Goal: Find contact information: Find contact information

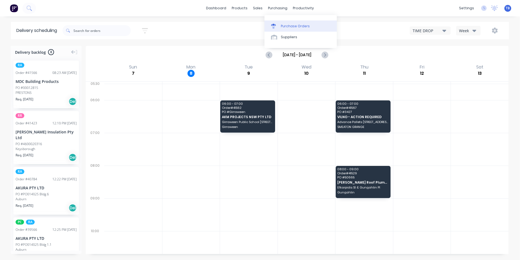
click at [290, 27] on div "Purchase Orders" at bounding box center [295, 26] width 29 height 5
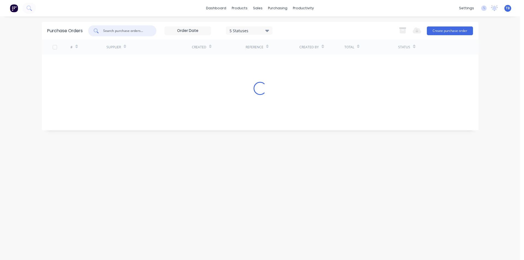
click at [127, 32] on input "text" at bounding box center [125, 30] width 45 height 5
drag, startPoint x: 119, startPoint y: 29, endPoint x: 47, endPoint y: 33, distance: 71.7
click at [47, 33] on div "Purchase Orders 3418 5 Statuses 5 Statuses Export to Excel (XLSX) Create purcha…" at bounding box center [260, 31] width 437 height 18
drag, startPoint x: 95, startPoint y: 29, endPoint x: 77, endPoint y: 29, distance: 18.3
click at [77, 29] on div "Purchase Orders 3415 5 Statuses 5 Statuses Export to Excel (XLSX) Create purcha…" at bounding box center [260, 31] width 437 height 18
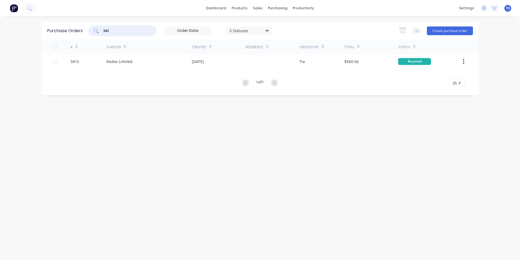
type input "3421"
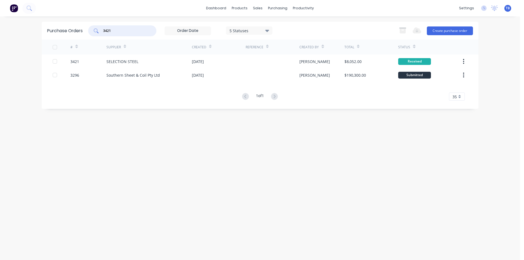
drag, startPoint x: 117, startPoint y: 32, endPoint x: 64, endPoint y: 35, distance: 53.6
click at [64, 35] on div "Purchase Orders 3421 5 Statuses 5 Statuses Export to Excel (XLSX) Create purcha…" at bounding box center [260, 31] width 437 height 18
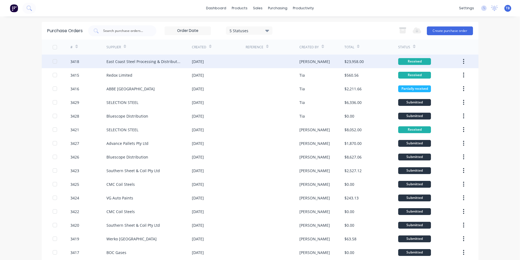
click at [464, 60] on button "button" at bounding box center [463, 62] width 13 height 10
click at [442, 71] on button "Archive" at bounding box center [445, 75] width 52 height 11
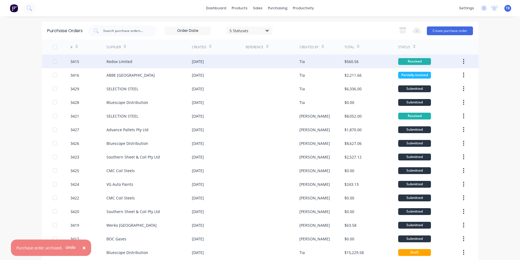
click at [463, 60] on button "button" at bounding box center [463, 62] width 13 height 10
click at [449, 76] on div "Archive" at bounding box center [445, 76] width 42 height 8
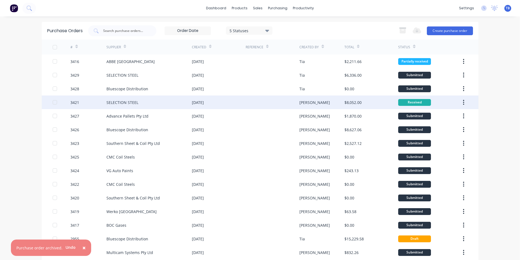
click at [463, 100] on icon "button" at bounding box center [463, 102] width 1 height 6
click at [463, 102] on icon "button" at bounding box center [463, 102] width 1 height 6
click at [453, 114] on div "Archive" at bounding box center [445, 117] width 42 height 8
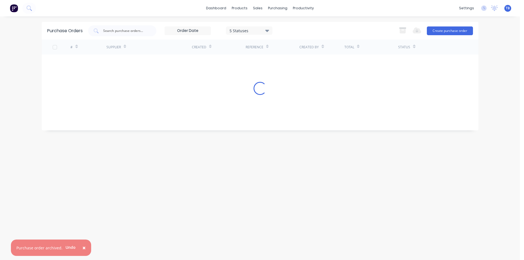
click at [82, 248] on span "×" at bounding box center [83, 248] width 3 height 8
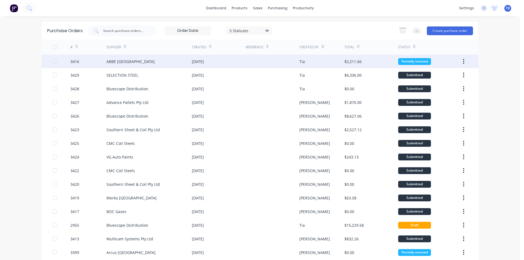
click at [116, 61] on div "ABBE [GEOGRAPHIC_DATA]" at bounding box center [131, 62] width 48 height 6
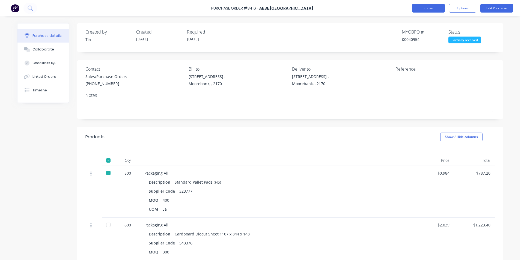
click at [434, 9] on button "Close" at bounding box center [428, 8] width 33 height 9
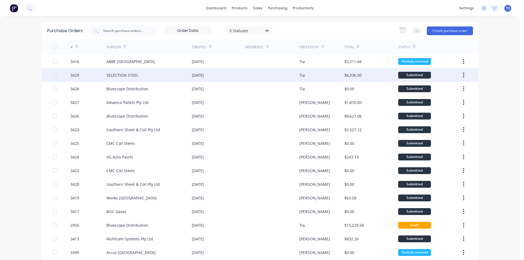
click at [152, 72] on div "SELECTION STEEL" at bounding box center [149, 75] width 85 height 14
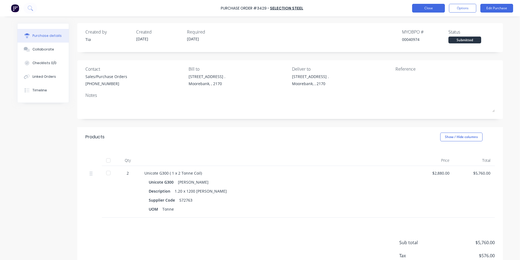
click at [436, 11] on button "Close" at bounding box center [428, 8] width 33 height 9
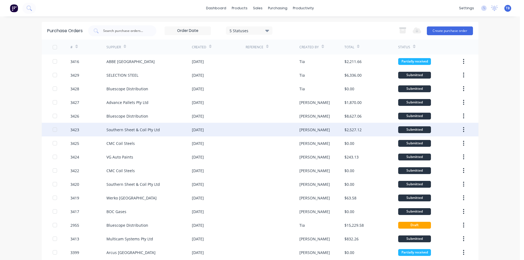
click at [126, 128] on div "Southern Sheet & Coil Pty Ltd" at bounding box center [134, 130] width 54 height 6
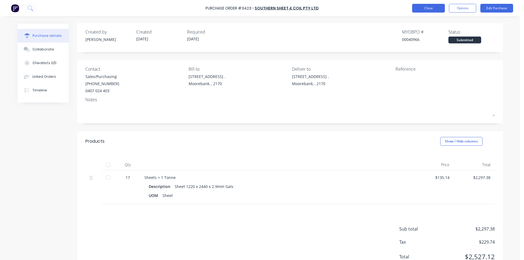
click at [430, 11] on button "Close" at bounding box center [428, 8] width 33 height 9
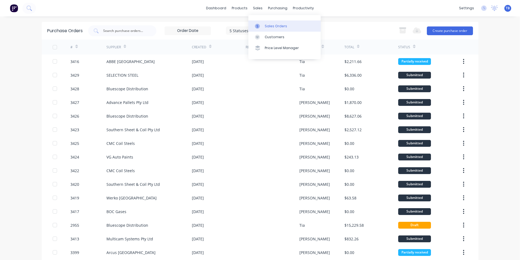
click at [281, 26] on div "Sales Orders" at bounding box center [276, 26] width 22 height 5
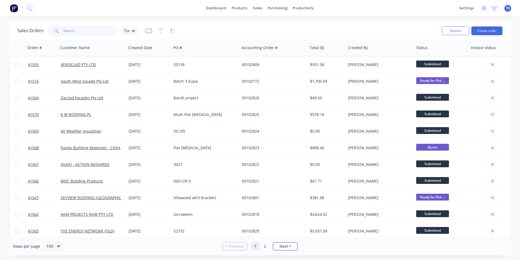
click at [73, 28] on input "text" at bounding box center [89, 30] width 53 height 11
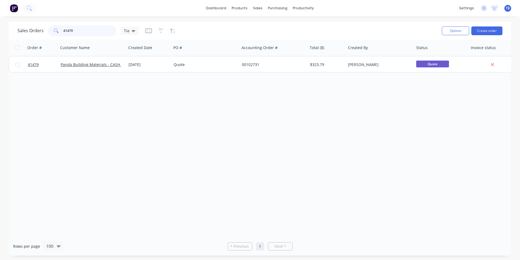
type input "41479"
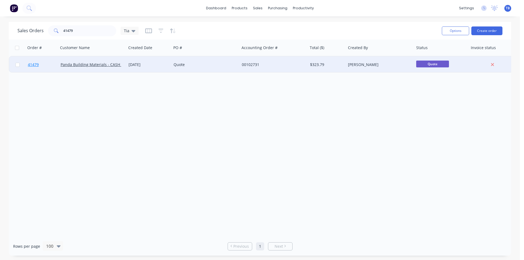
click at [34, 65] on span "41479" at bounding box center [33, 64] width 11 height 5
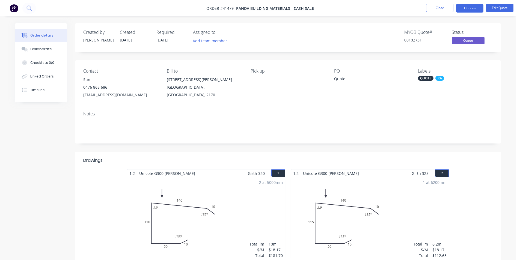
drag, startPoint x: 101, startPoint y: 29, endPoint x: 435, endPoint y: 101, distance: 341.4
click at [435, 101] on div "Contact Sun 0476 868 686 Pandabuildingmaterials@outlook.com.au Bill to 8 Pat De…" at bounding box center [288, 83] width 426 height 47
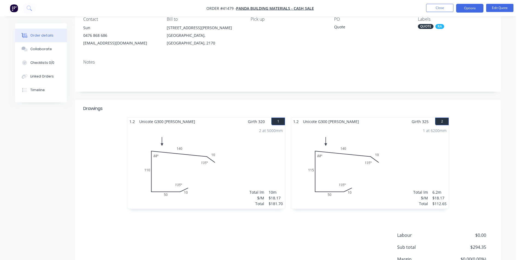
scroll to position [104, 0]
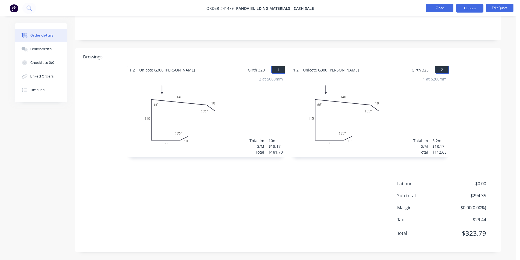
click at [438, 8] on button "Close" at bounding box center [439, 8] width 27 height 8
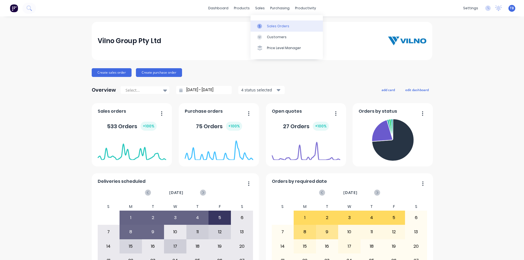
click at [290, 23] on link "Sales Orders" at bounding box center [287, 25] width 72 height 11
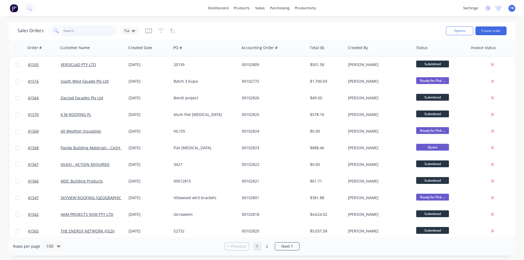
click at [81, 33] on input "text" at bounding box center [89, 30] width 53 height 11
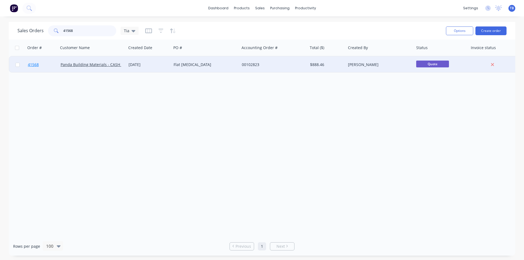
type input "41568"
click at [38, 63] on span "41568" at bounding box center [33, 64] width 11 height 5
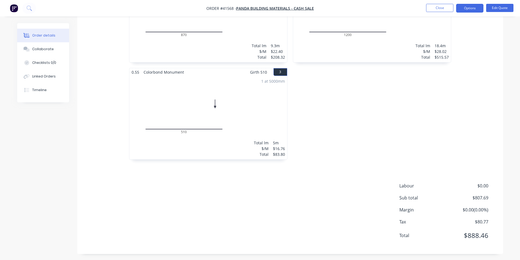
scroll to position [201, 0]
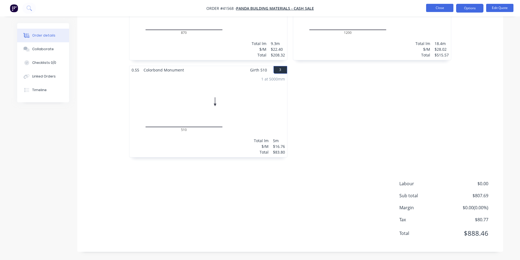
click at [444, 8] on button "Close" at bounding box center [439, 8] width 27 height 8
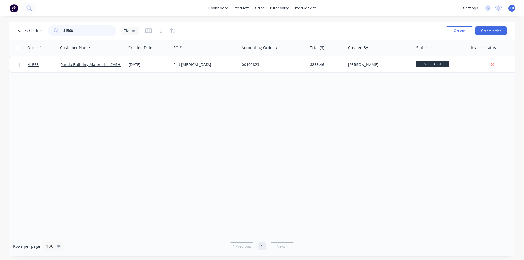
drag, startPoint x: 78, startPoint y: 31, endPoint x: 32, endPoint y: 31, distance: 46.2
click at [32, 31] on div "Sales Orders 41568 Tia" at bounding box center [77, 30] width 121 height 11
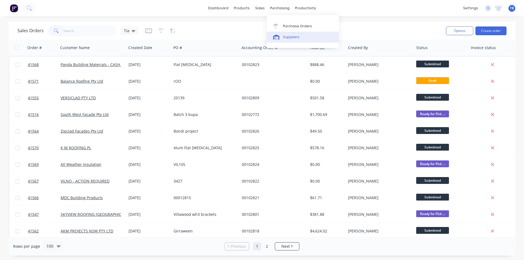
click at [288, 25] on div "Purchase Orders" at bounding box center [297, 26] width 29 height 5
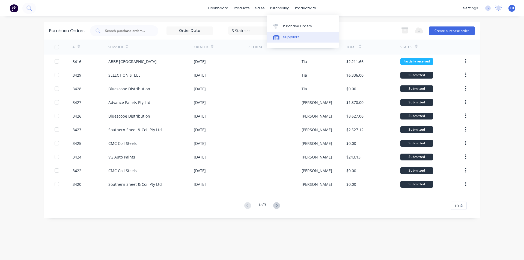
click at [285, 36] on div "Suppliers" at bounding box center [291, 37] width 16 height 5
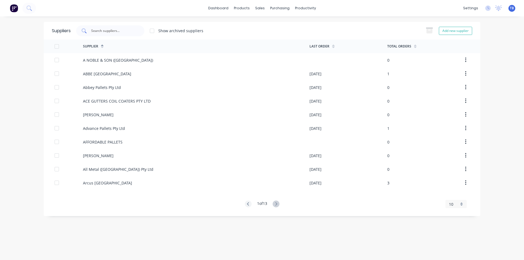
click at [104, 34] on div at bounding box center [110, 30] width 68 height 11
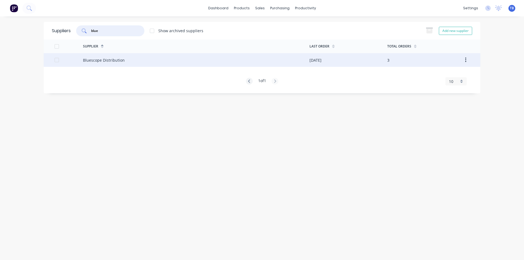
type input "blue"
click at [112, 58] on div "Bluescope Distribution" at bounding box center [104, 60] width 42 height 6
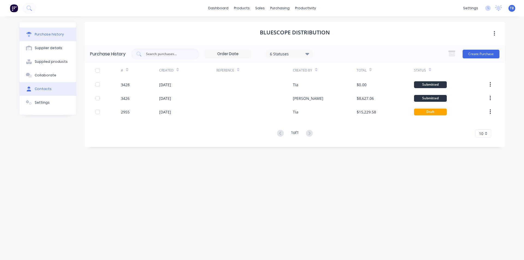
click at [56, 88] on button "Contacts" at bounding box center [47, 89] width 57 height 14
select select "AU"
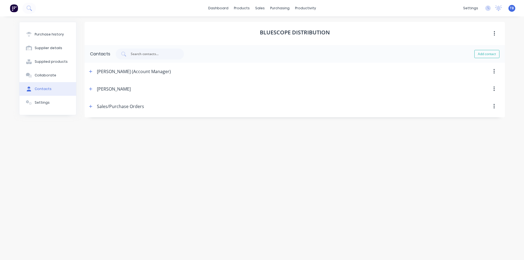
select select "AU"
drag, startPoint x: 92, startPoint y: 106, endPoint x: 98, endPoint y: 115, distance: 10.4
click at [92, 106] on icon "button" at bounding box center [90, 107] width 3 height 4
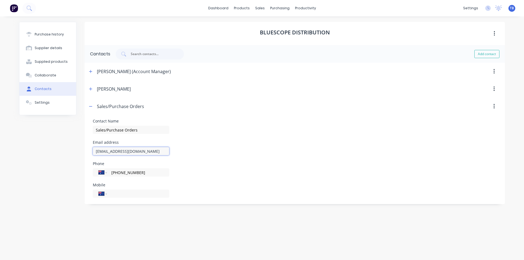
drag, startPoint x: 94, startPoint y: 152, endPoint x: 181, endPoint y: 154, distance: 87.4
click at [181, 154] on div "Email address [EMAIL_ADDRESS][DOMAIN_NAME]" at bounding box center [295, 148] width 404 height 15
click at [285, 21] on link "Purchase Orders" at bounding box center [303, 25] width 72 height 11
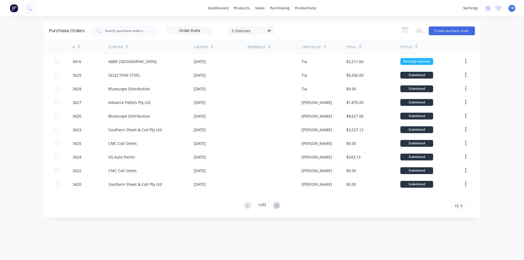
click at [466, 211] on div "Purchase Orders 5 Statuses 5 Statuses Export to Excel (XLSX) Create purchase or…" at bounding box center [262, 120] width 437 height 196
click at [461, 204] on div "10" at bounding box center [459, 206] width 16 height 8
click at [463, 196] on div "35" at bounding box center [458, 197] width 15 height 10
